Goal: Navigation & Orientation: Find specific page/section

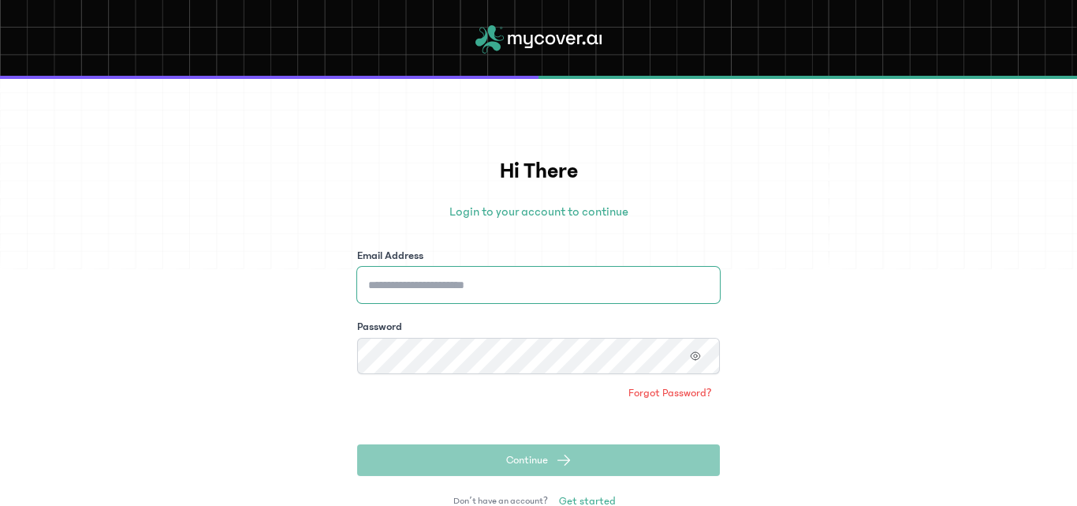
type input "**********"
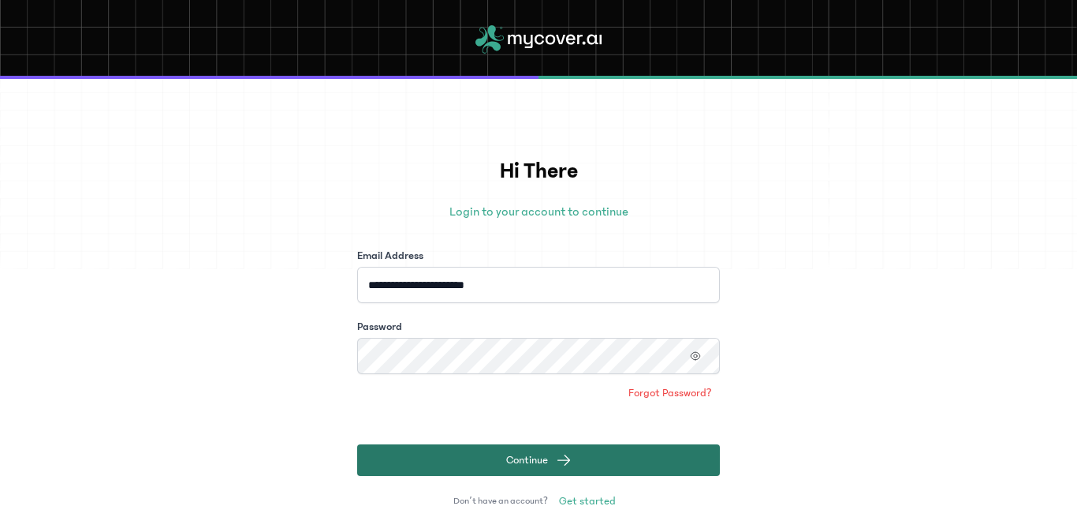
click at [582, 461] on button "Continue" at bounding box center [538, 460] width 363 height 32
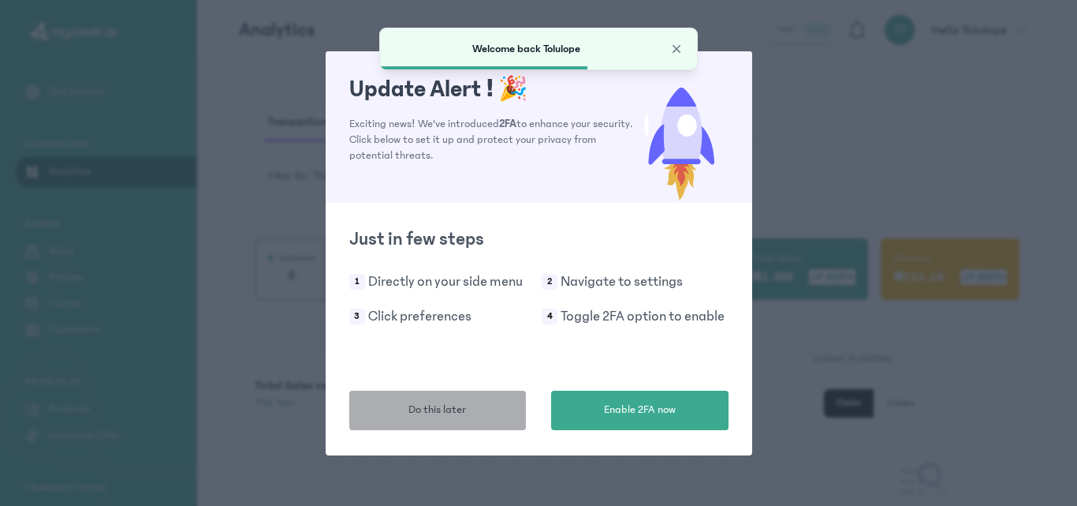
click at [451, 413] on span "Do this later" at bounding box center [438, 409] width 58 height 17
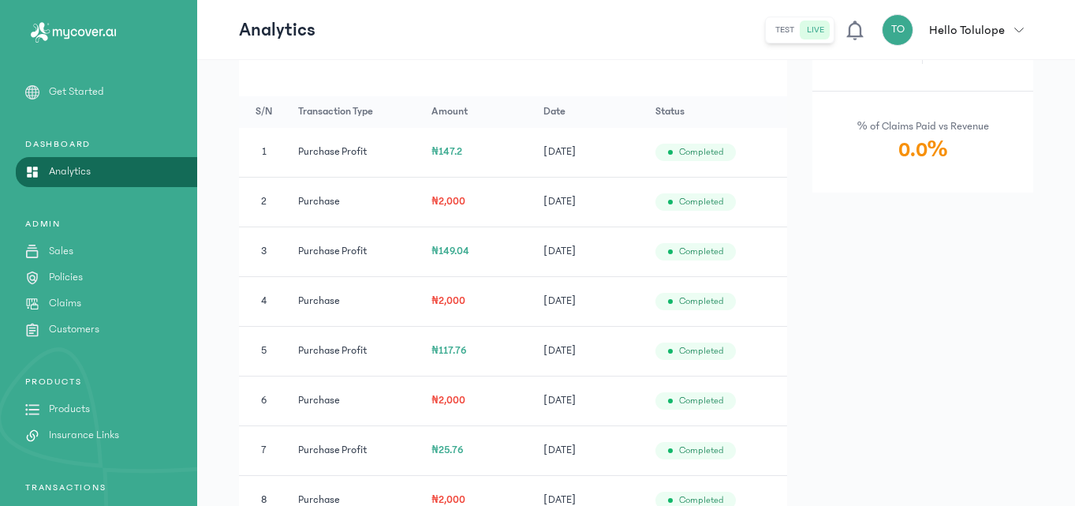
scroll to position [915, 0]
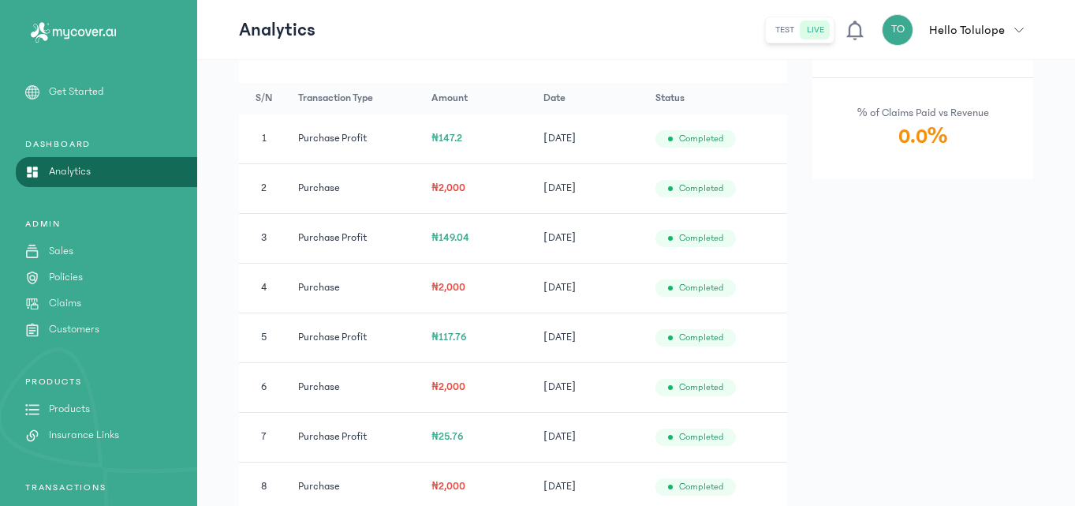
click at [92, 408] on link "Products" at bounding box center [98, 409] width 197 height 17
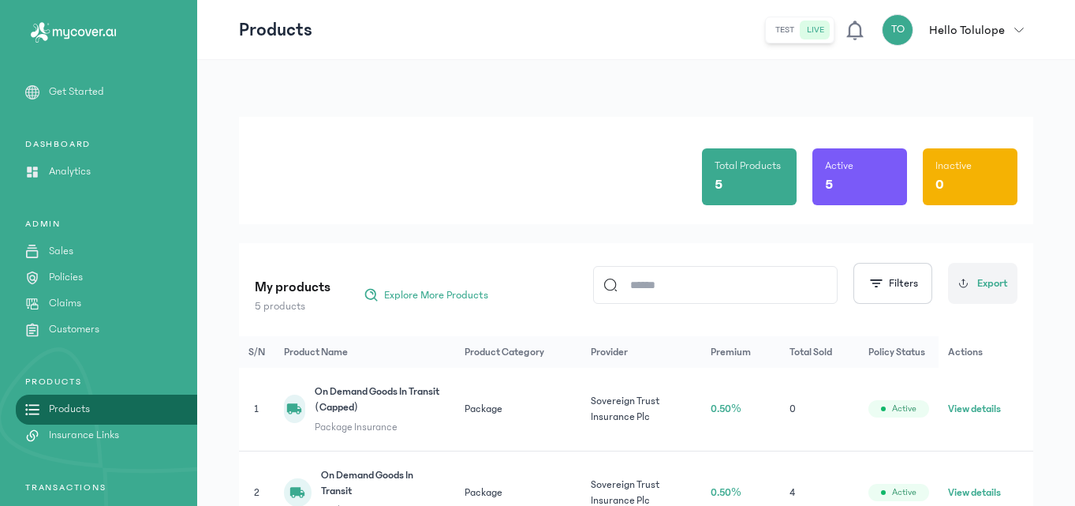
click at [263, 198] on div "Total Products 5 Active 5 Inactive 0" at bounding box center [636, 170] width 763 height 107
click at [362, 101] on div "Total Products 5 Active 5 Inactive 0 My products 5 products Explore More Produc…" at bounding box center [636, 444] width 878 height 768
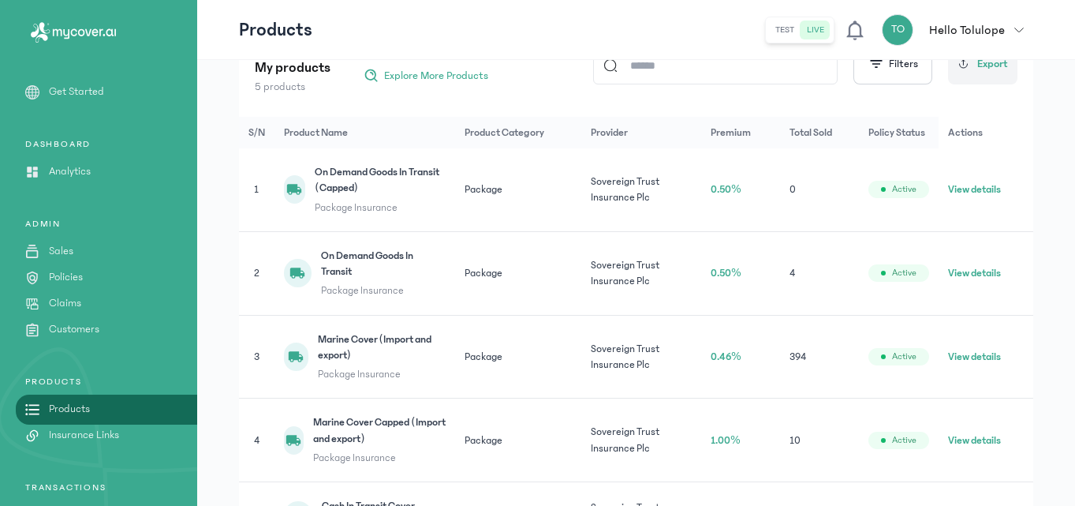
scroll to position [221, 0]
click at [973, 353] on button "View details" at bounding box center [974, 355] width 53 height 16
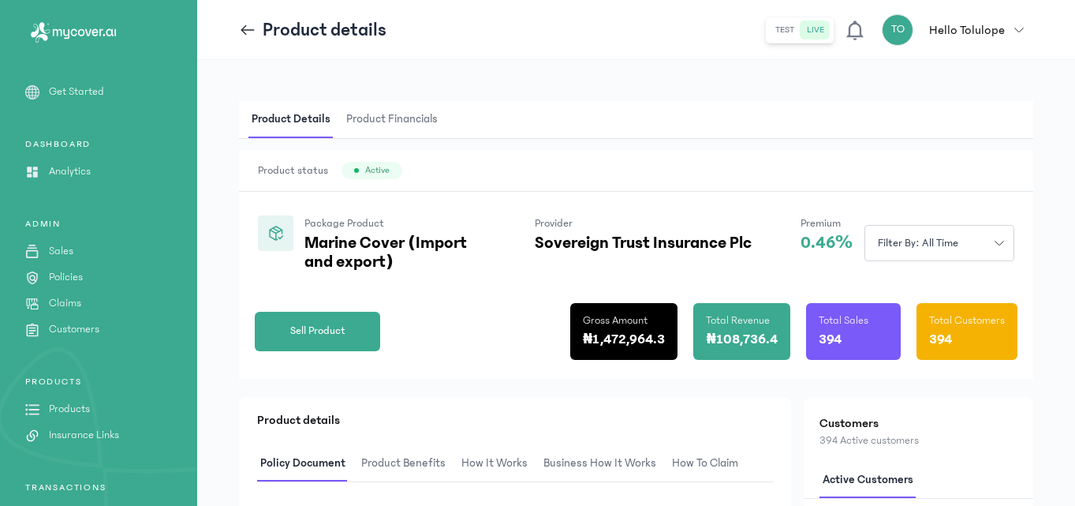
click at [207, 263] on div "Product Details Product Financials Product status Active Package Product Marine…" at bounding box center [636, 470] width 878 height 820
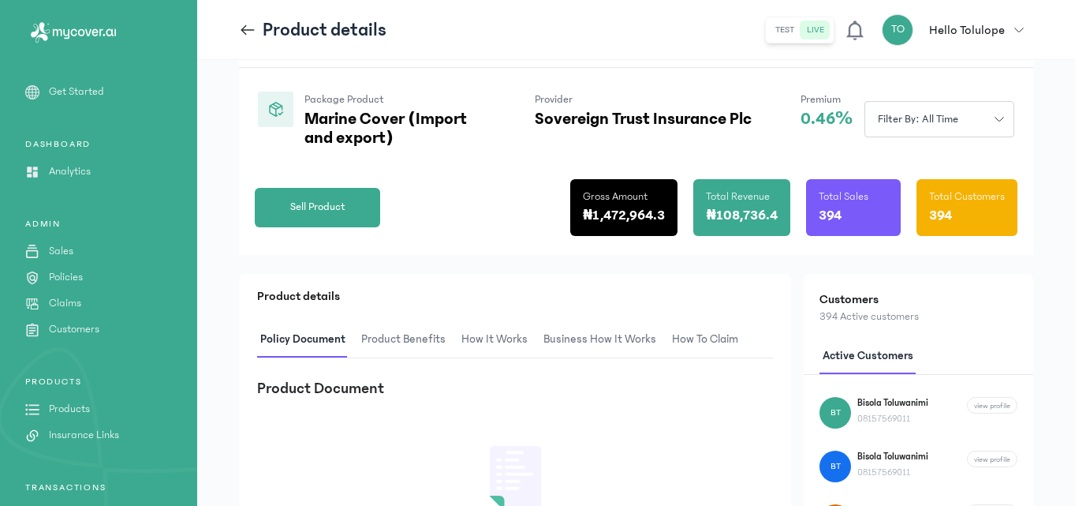
scroll to position [122, 0]
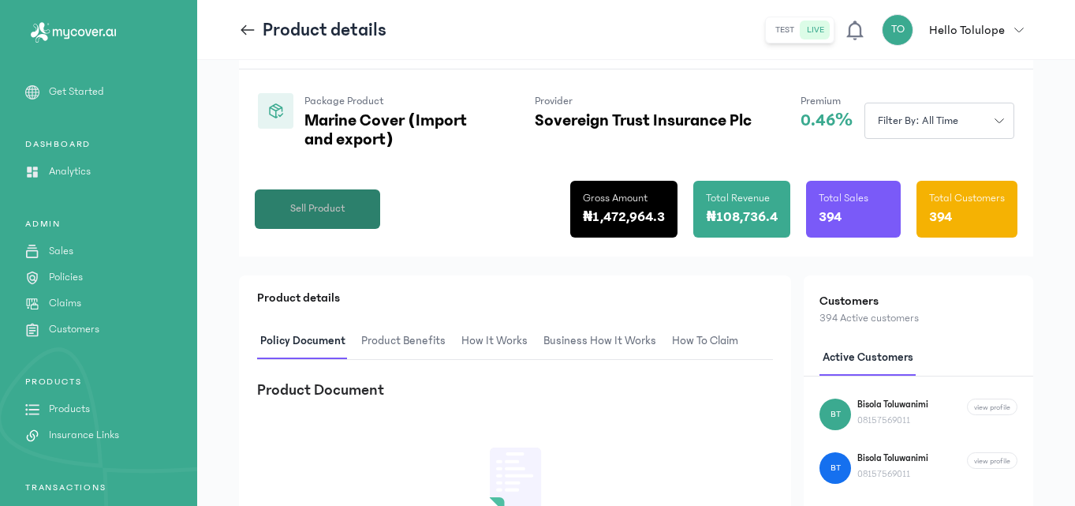
click at [325, 212] on span "Sell Product" at bounding box center [317, 208] width 55 height 17
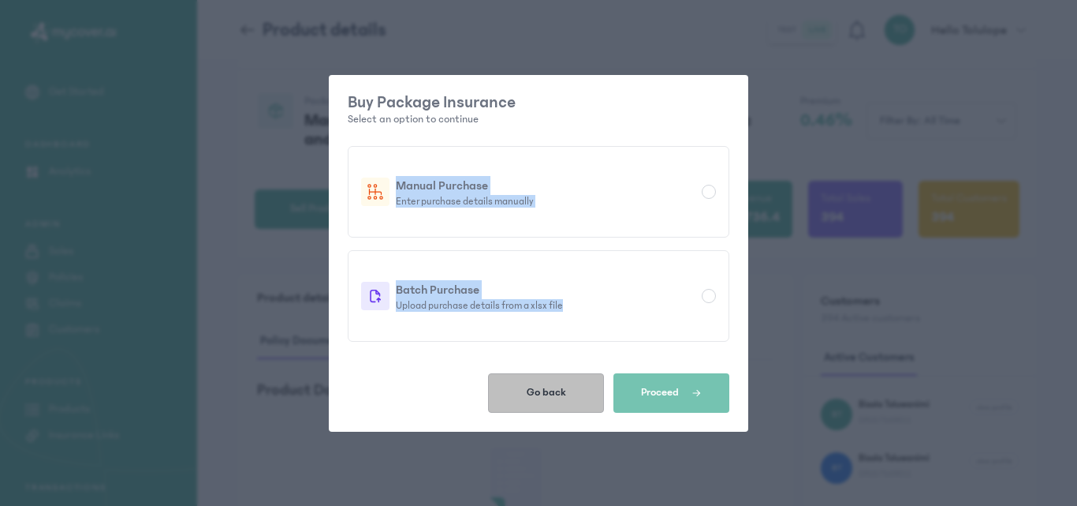
drag, startPoint x: 193, startPoint y: 145, endPoint x: 524, endPoint y: 392, distance: 412.5
click at [524, 392] on div "Buy Package Insurance Select an option to continue Manual Purchase Enter purcha…" at bounding box center [538, 253] width 1077 height 506
click at [524, 392] on button "Go back" at bounding box center [546, 392] width 116 height 39
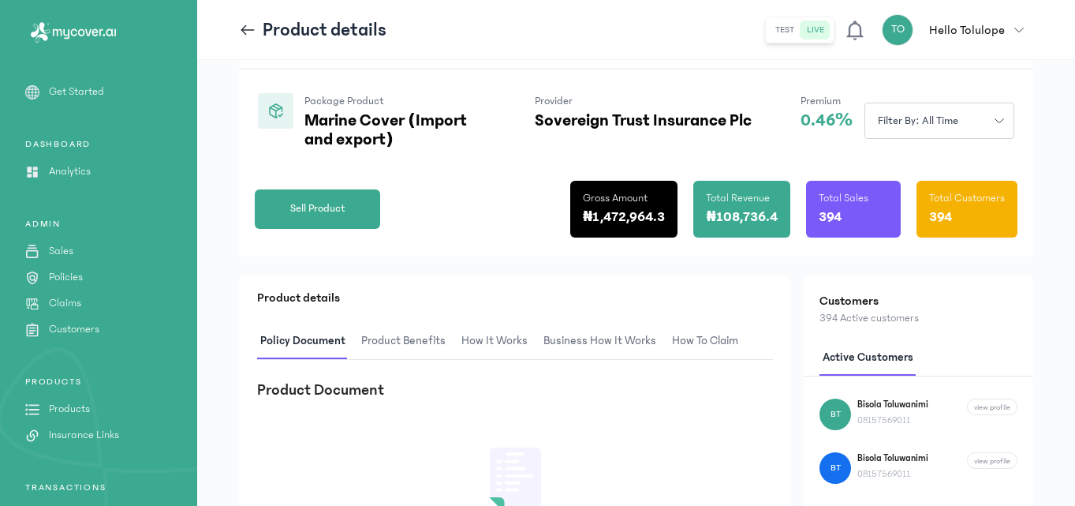
click at [80, 255] on link "Sales" at bounding box center [98, 251] width 197 height 17
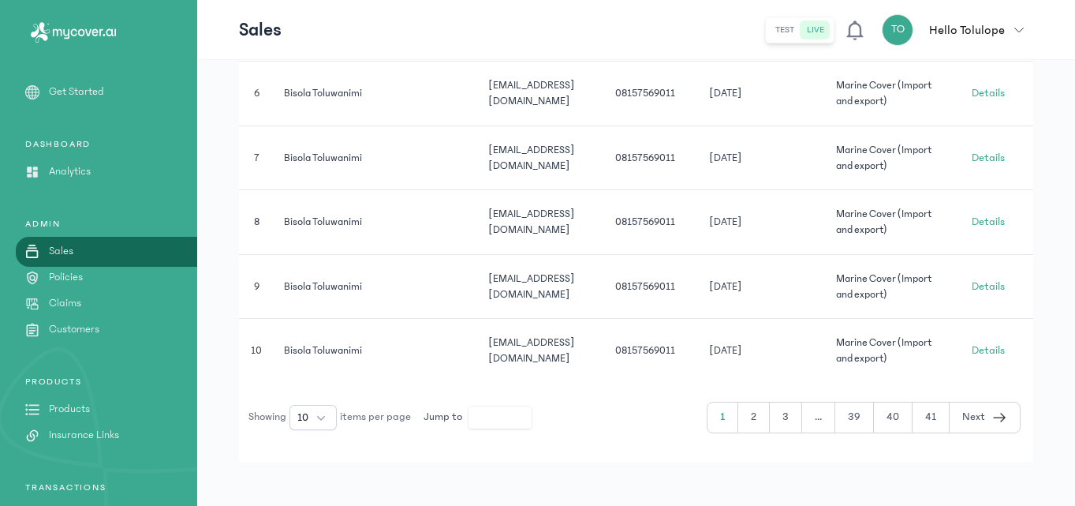
scroll to position [737, 0]
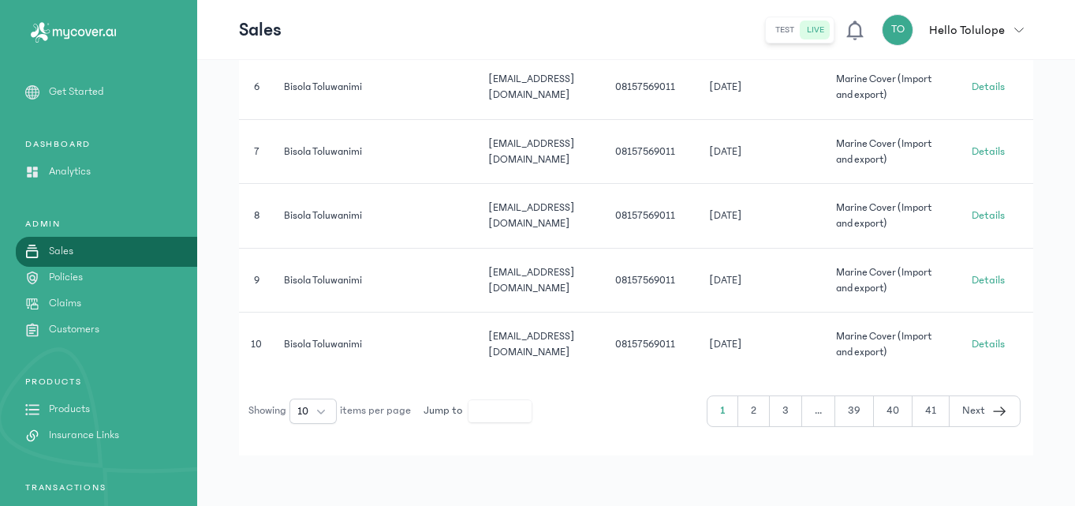
click at [761, 411] on button "2" at bounding box center [754, 411] width 32 height 30
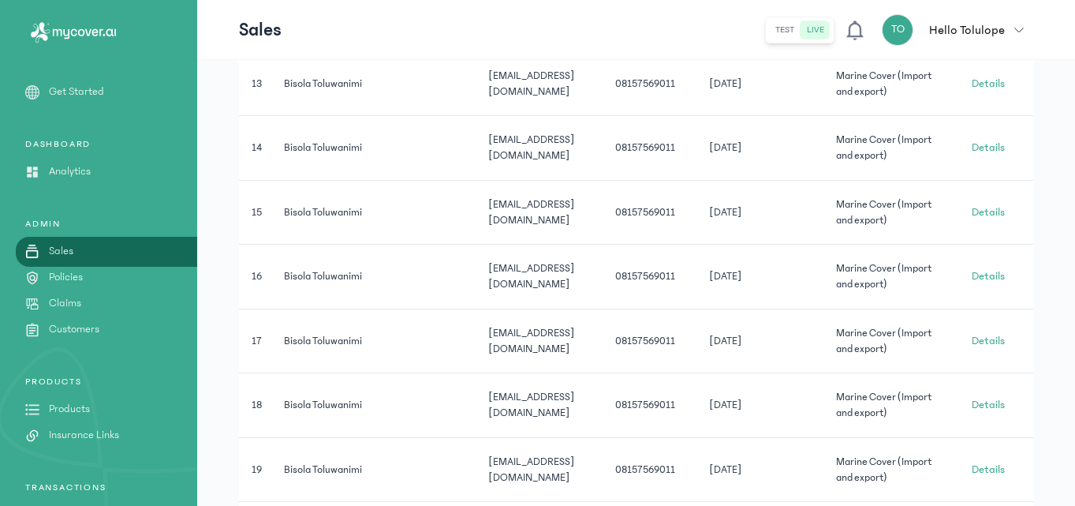
scroll to position [737, 0]
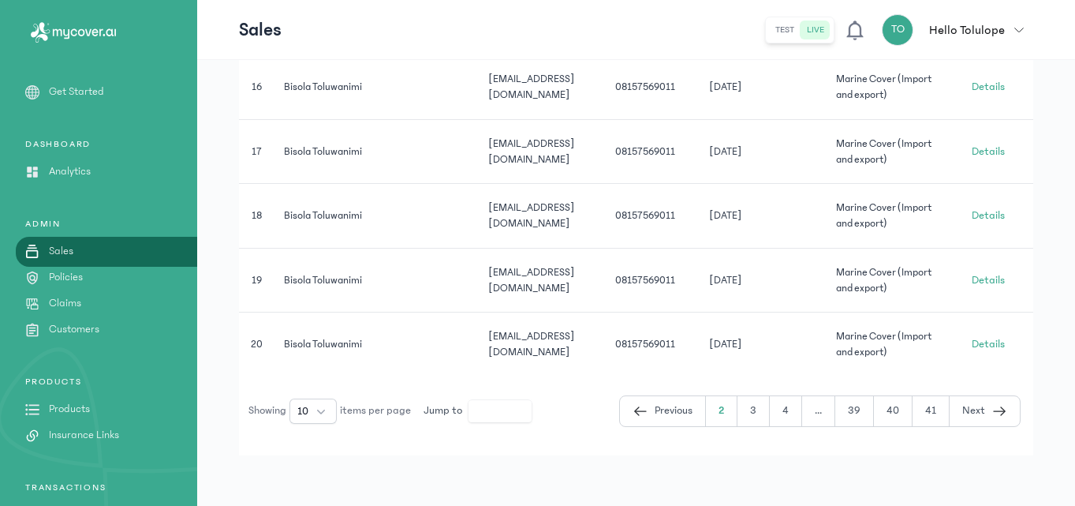
click at [756, 412] on button "3" at bounding box center [753, 411] width 32 height 30
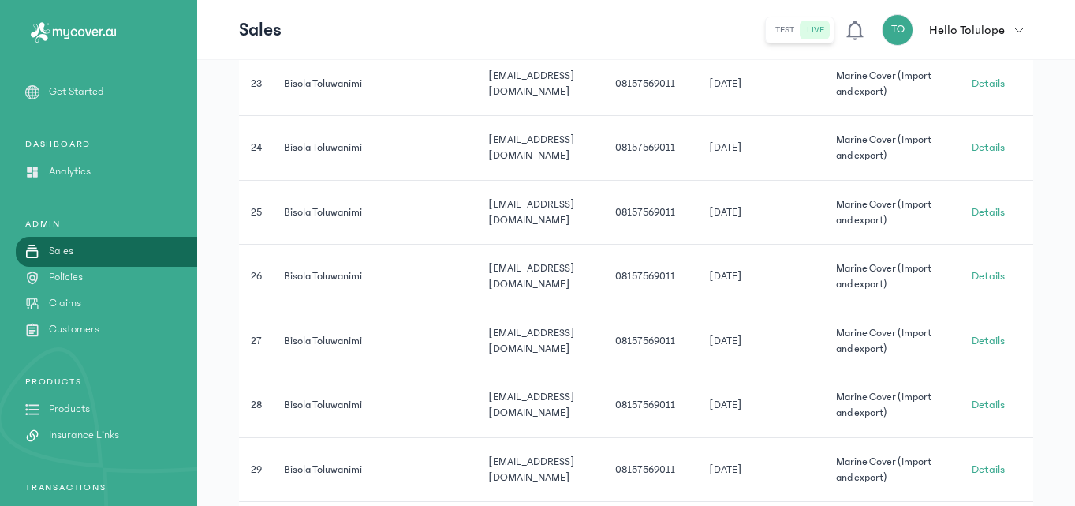
scroll to position [737, 0]
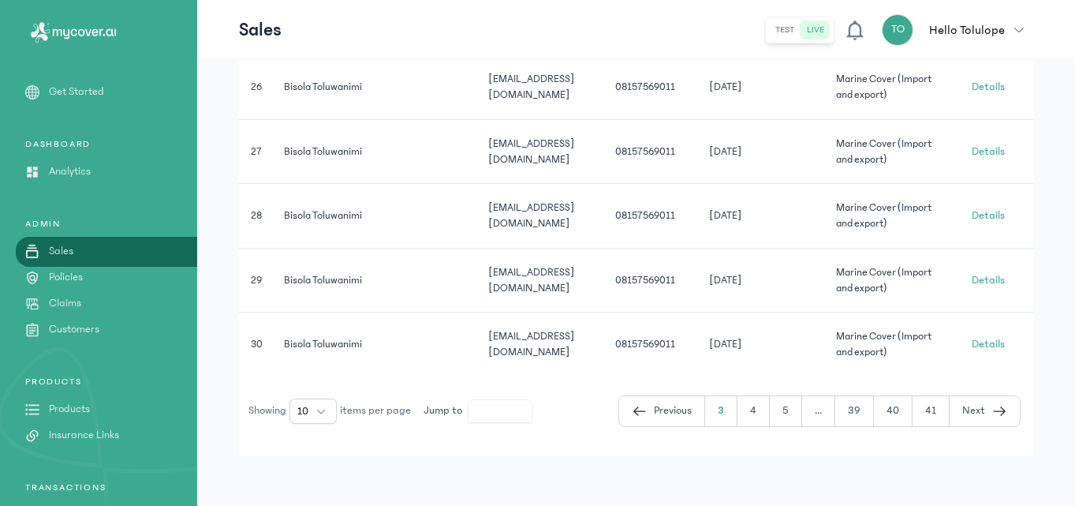
click at [794, 412] on button "5" at bounding box center [786, 411] width 32 height 30
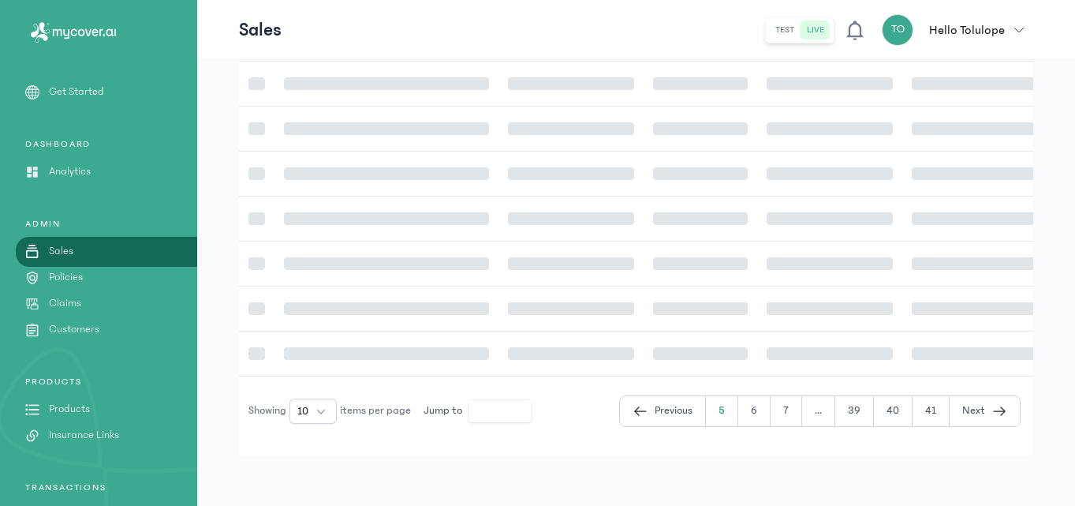
scroll to position [545, 0]
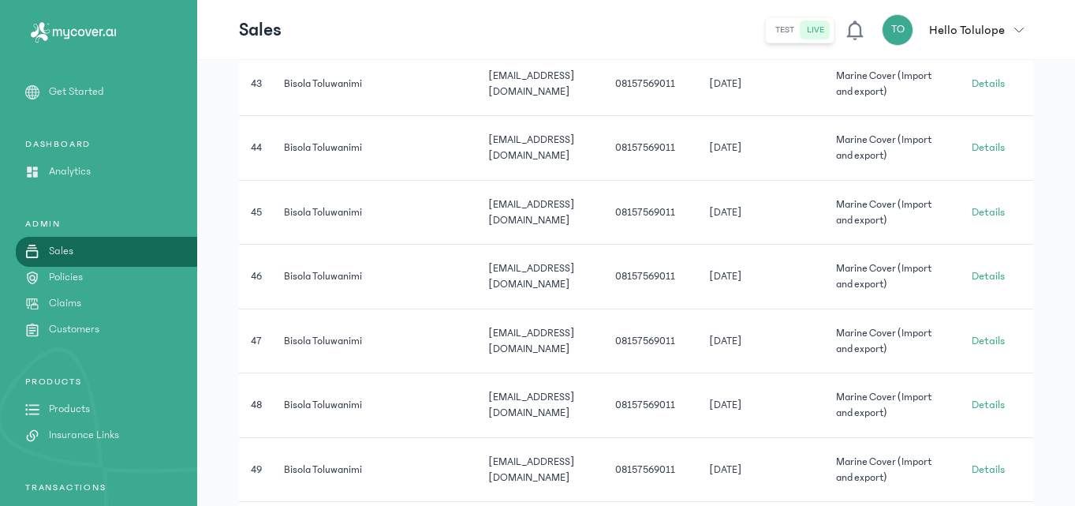
scroll to position [737, 0]
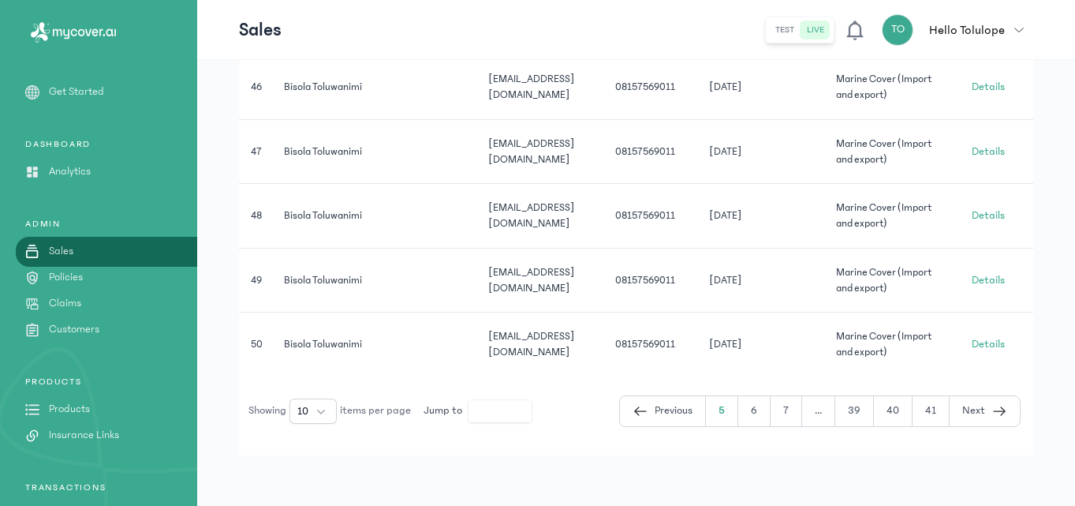
click at [748, 409] on button "6" at bounding box center [754, 411] width 32 height 30
type input "*"
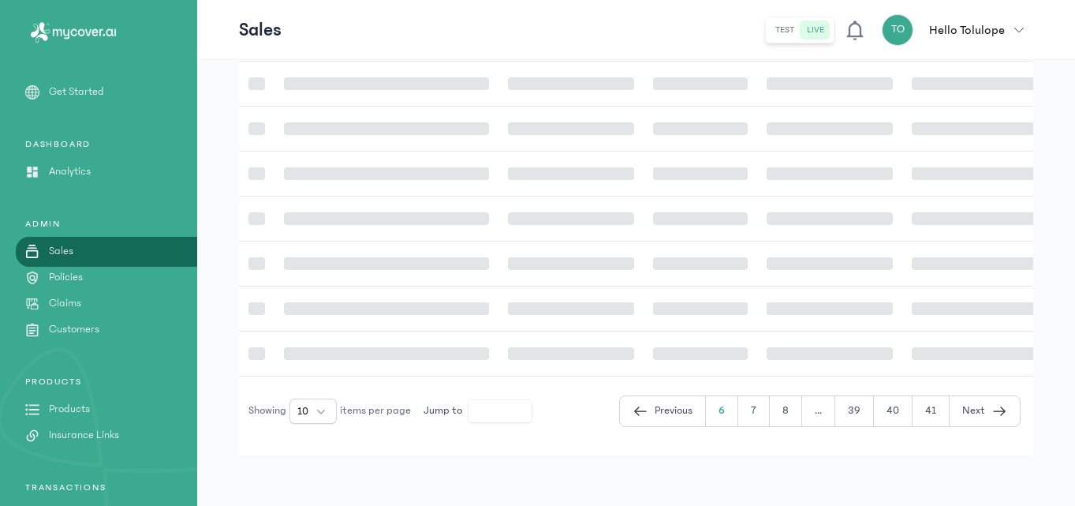
scroll to position [737, 0]
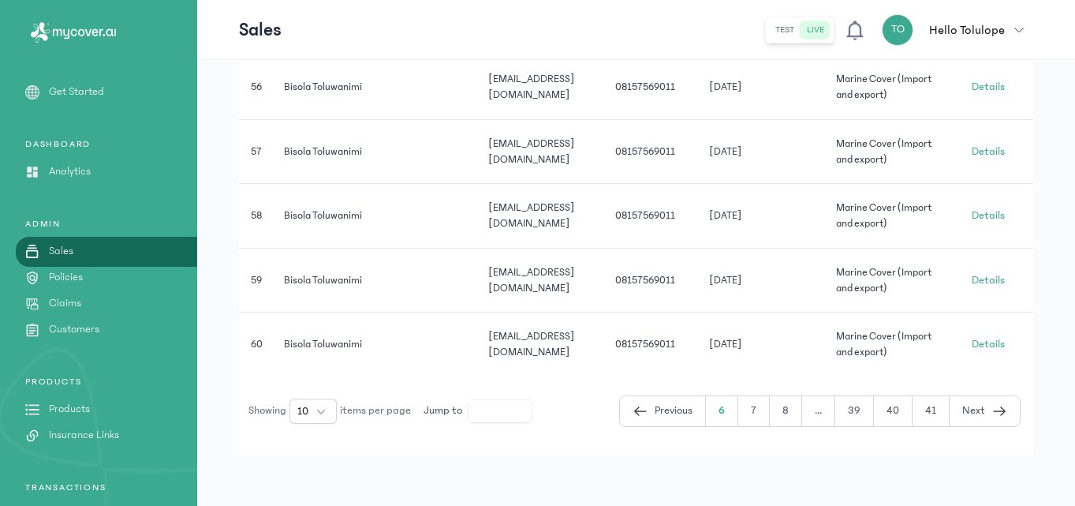
click at [91, 278] on link "Policies" at bounding box center [98, 277] width 197 height 17
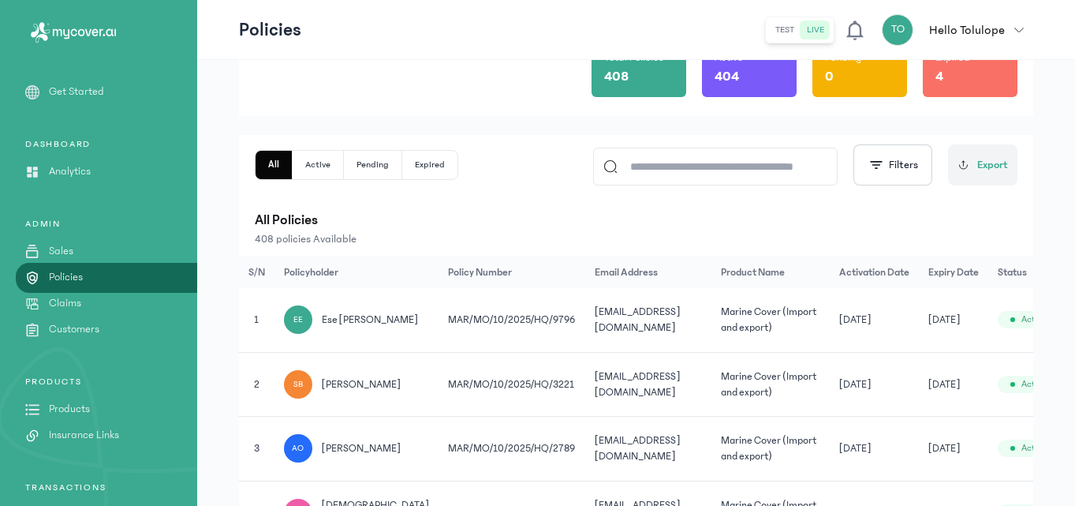
scroll to position [189, 0]
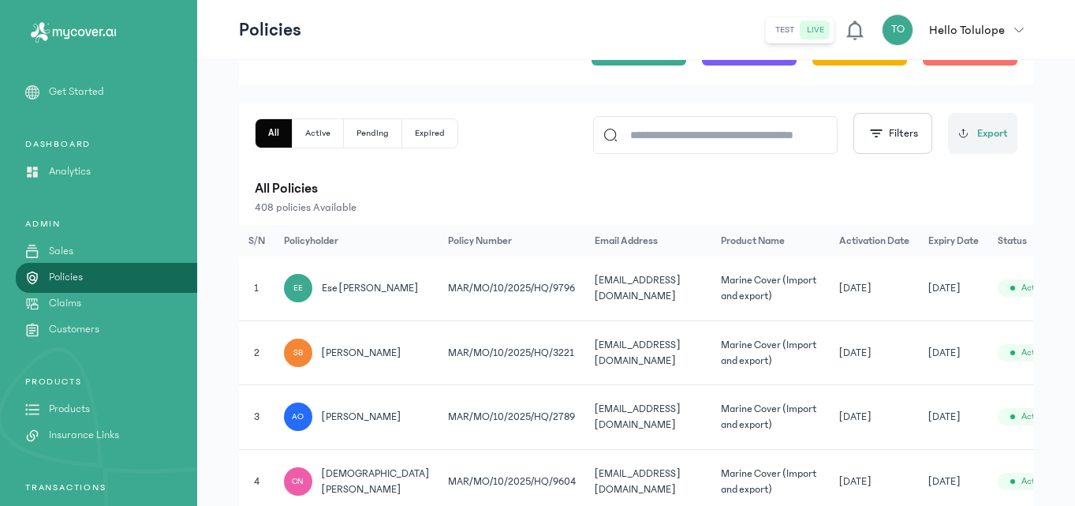
click at [235, 349] on div "Filter by: all time Total Policies 408 Active 404 Pending 0 Expired 4 All Activ…" at bounding box center [636, 449] width 878 height 1157
